Goal: Task Accomplishment & Management: Use online tool/utility

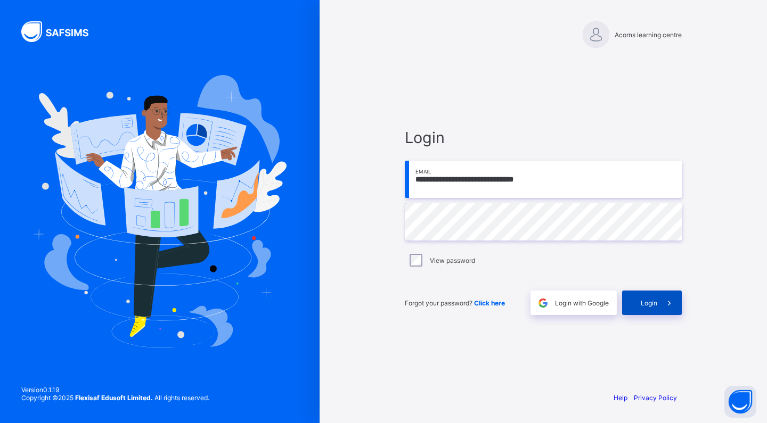
click at [647, 303] on span "Login" at bounding box center [648, 303] width 17 height 8
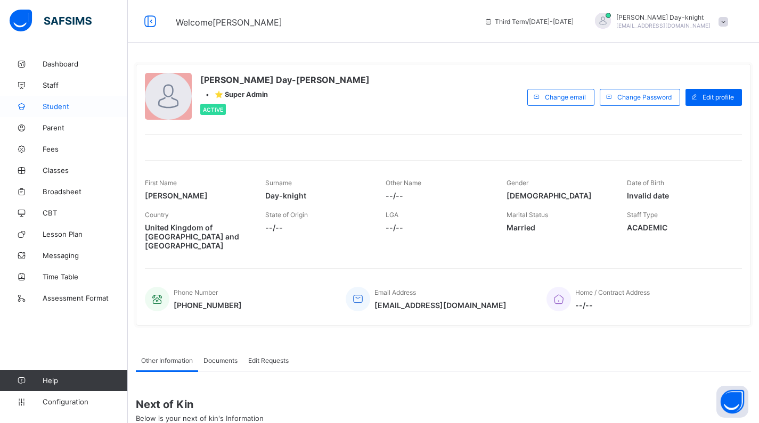
click at [50, 100] on link "Student" at bounding box center [64, 106] width 128 height 21
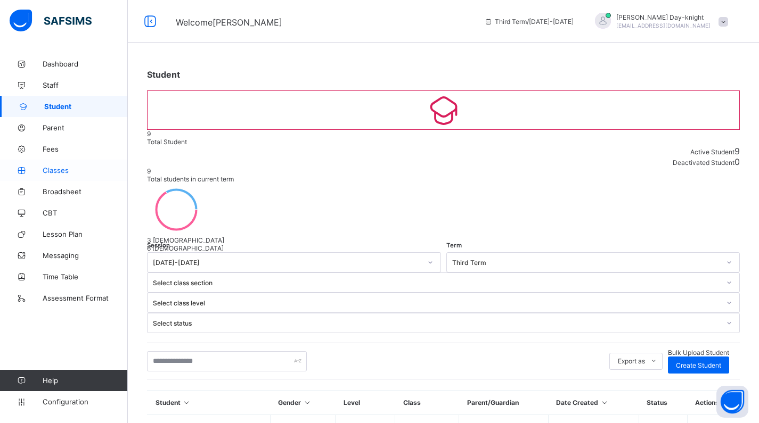
click at [60, 168] on span "Classes" at bounding box center [85, 170] width 85 height 9
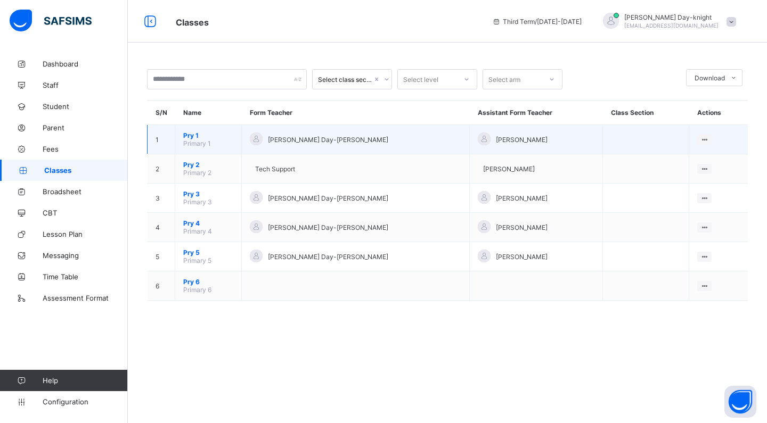
click at [198, 133] on span "Pry 1" at bounding box center [208, 136] width 50 height 8
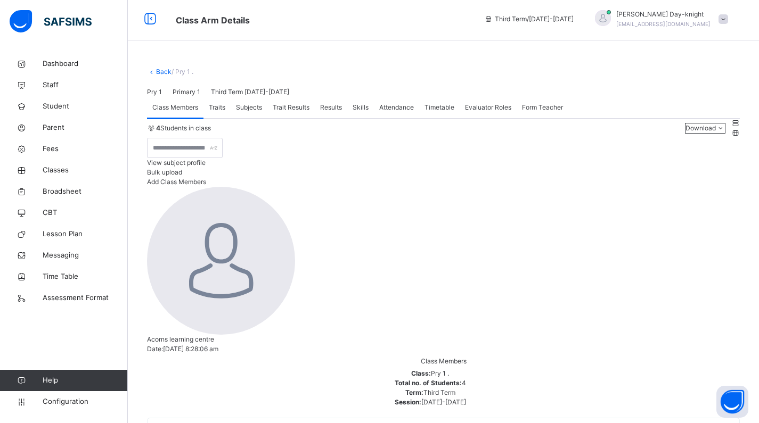
scroll to position [4, 0]
click at [302, 110] on span "Trait Results" at bounding box center [291, 106] width 37 height 10
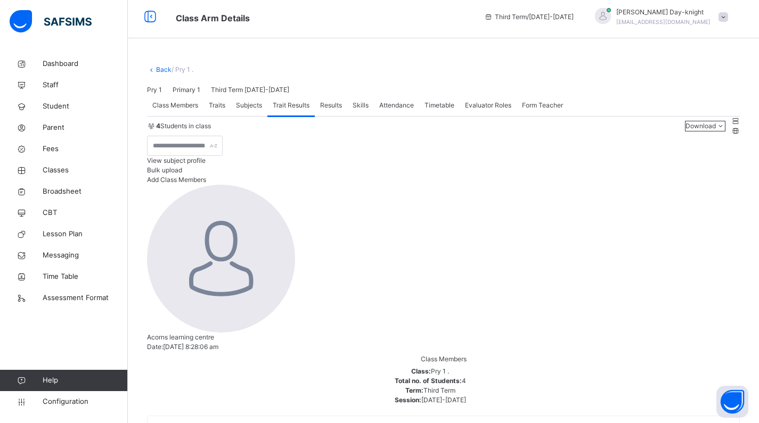
click at [219, 110] on span "Traits" at bounding box center [217, 106] width 17 height 10
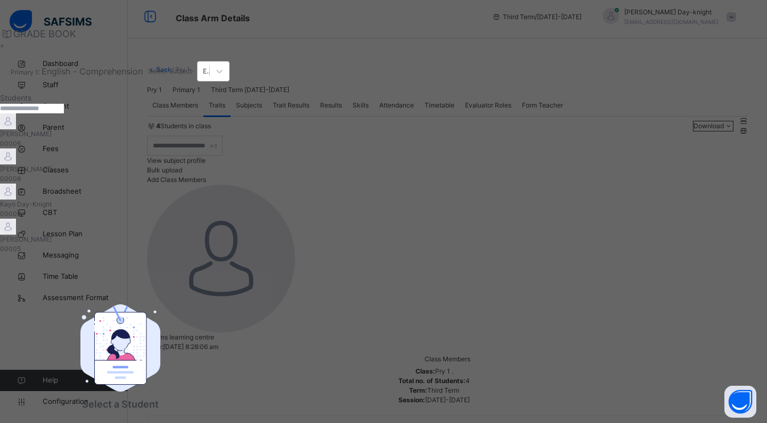
click at [134, 139] on span "[PERSON_NAME]" at bounding box center [120, 134] width 240 height 10
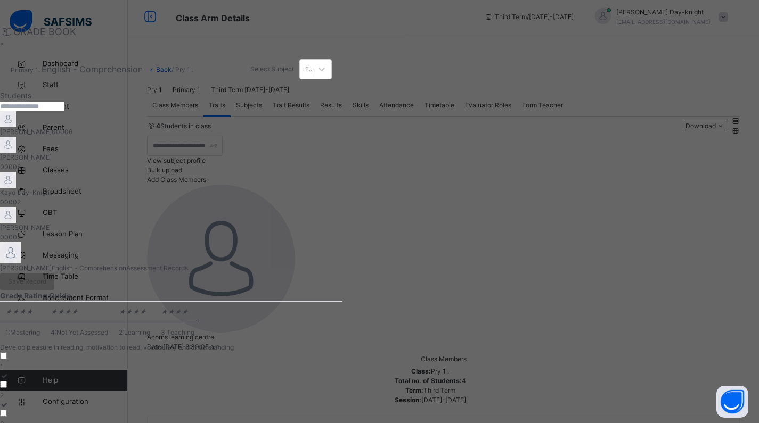
scroll to position [7, 0]
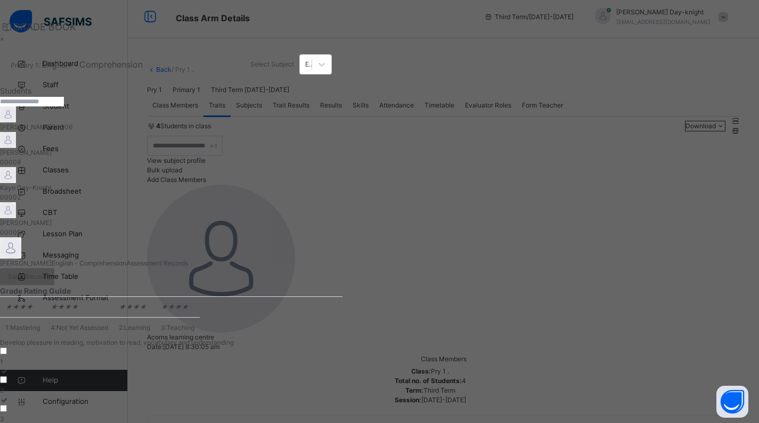
click at [254, 386] on div "2" at bounding box center [171, 391] width 342 height 10
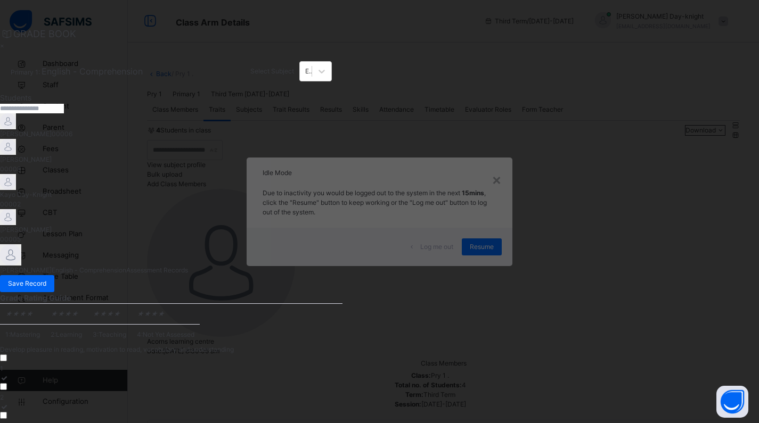
scroll to position [206, 0]
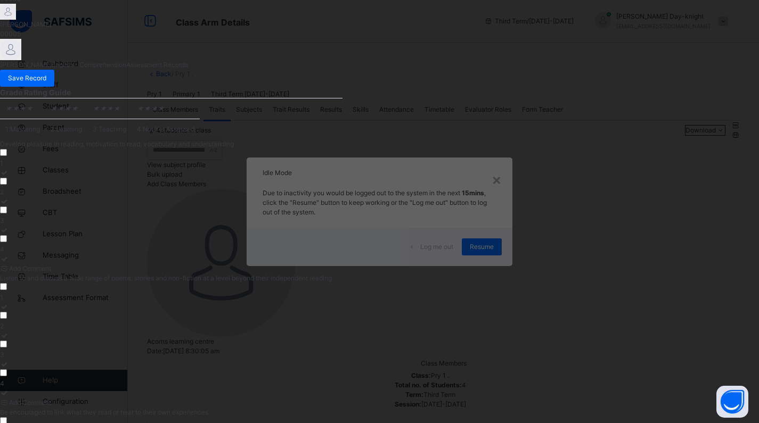
drag, startPoint x: 310, startPoint y: 283, endPoint x: 335, endPoint y: 286, distance: 25.2
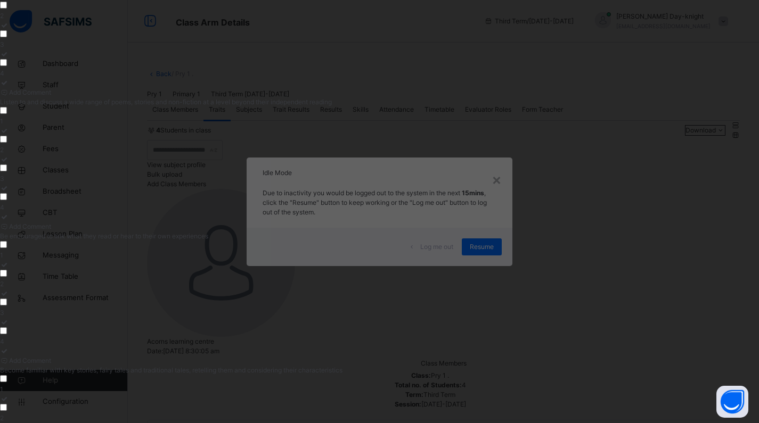
scroll to position [499, 0]
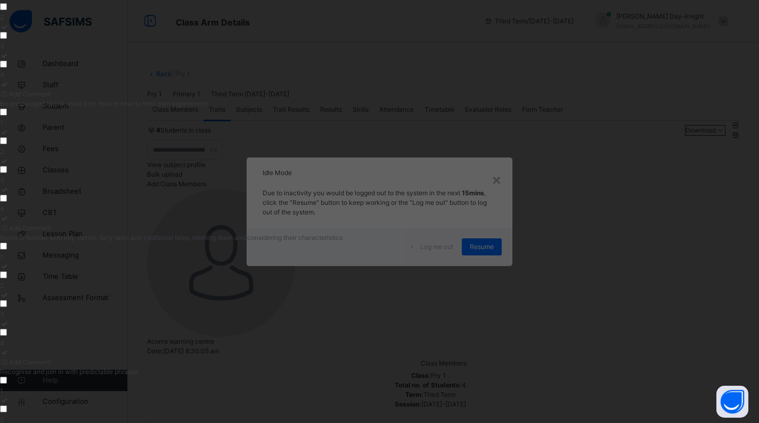
scroll to position [531, 0]
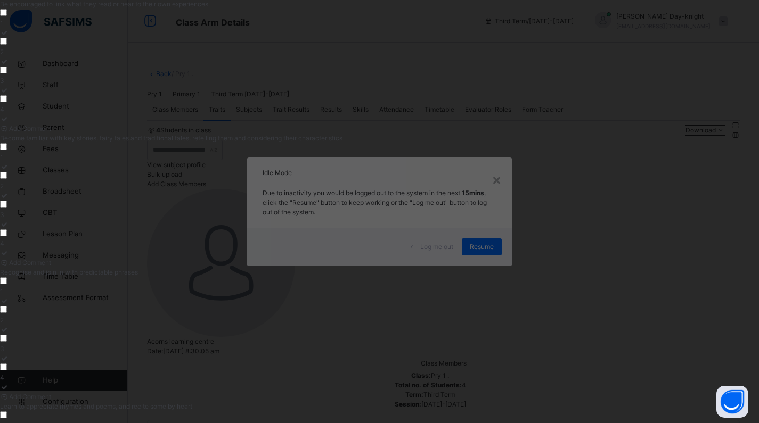
scroll to position [712, 0]
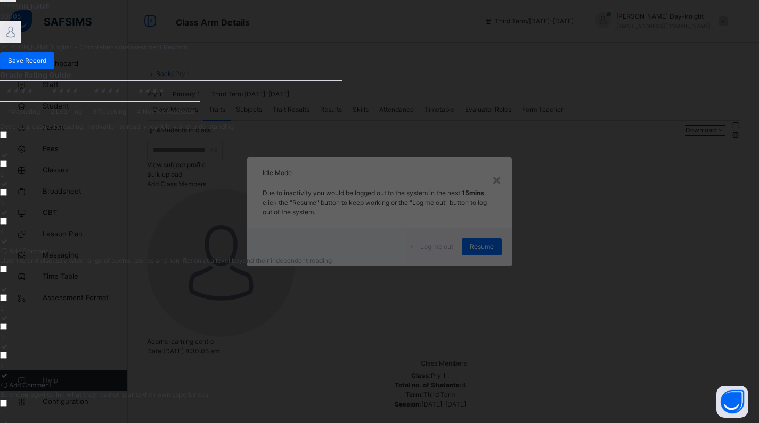
scroll to position [0, 0]
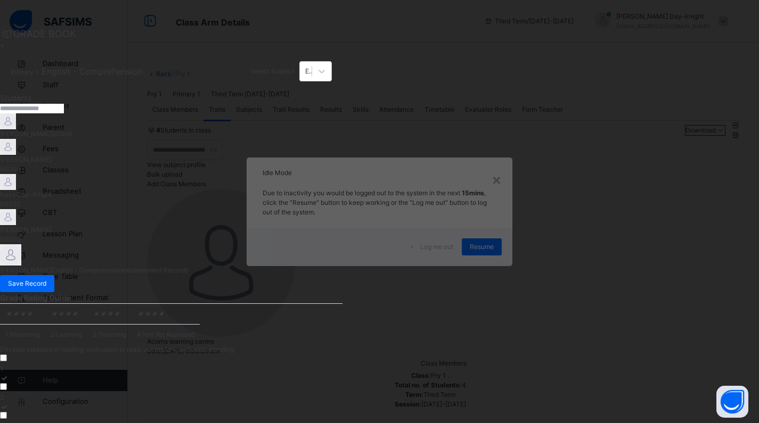
click at [104, 174] on div "[PERSON_NAME] 00008" at bounding box center [171, 156] width 342 height 35
click at [87, 139] on span "[PERSON_NAME]" at bounding box center [171, 134] width 342 height 10
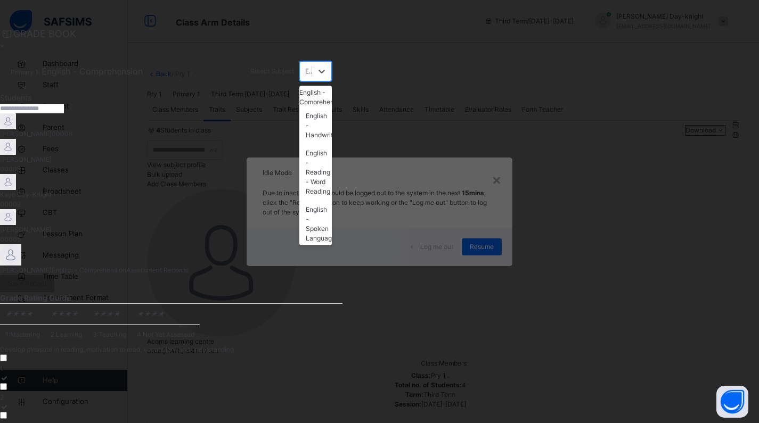
click at [332, 81] on div "English - Comprehension" at bounding box center [315, 71] width 32 height 20
click at [332, 141] on div "English - Handwriting" at bounding box center [315, 125] width 32 height 37
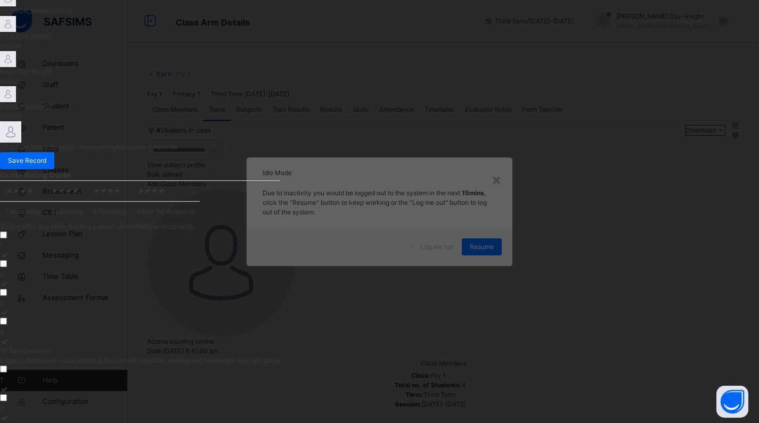
scroll to position [146, 0]
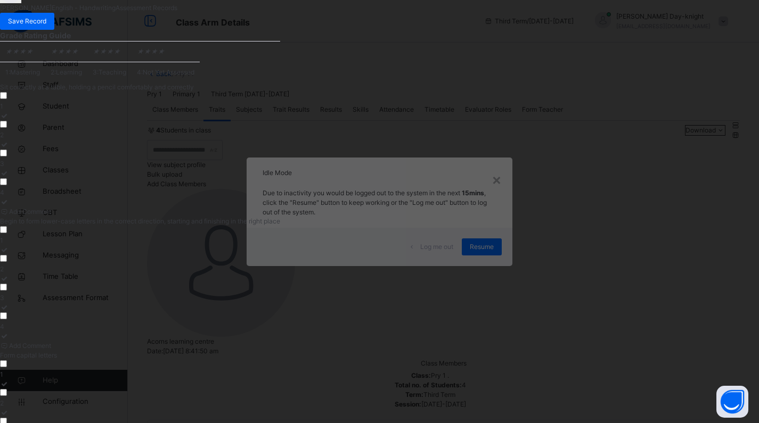
scroll to position [0, 0]
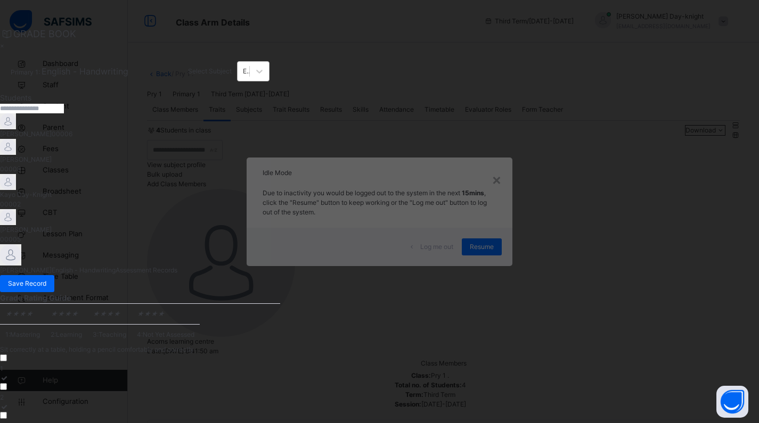
click at [249, 80] on div "English - Handwriting" at bounding box center [243, 71] width 12 height 17
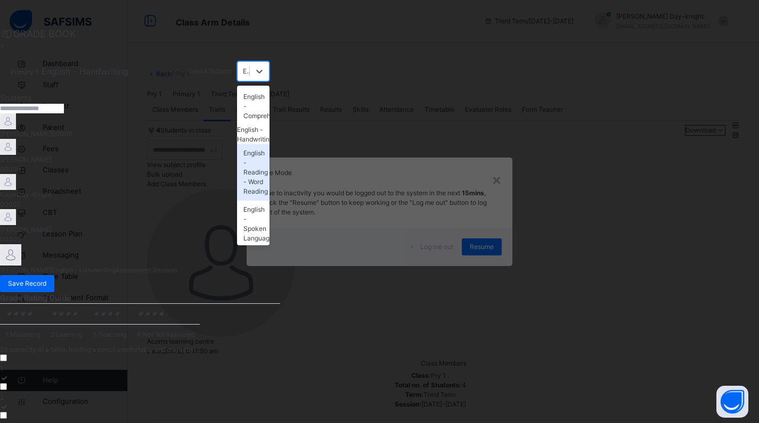
click at [269, 153] on div "English - Reading - Word Reading" at bounding box center [253, 172] width 32 height 56
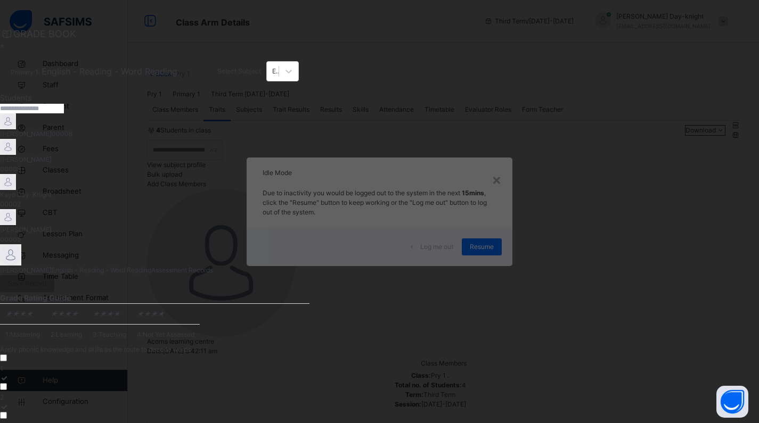
click at [252, 393] on div "2" at bounding box center [154, 398] width 309 height 10
